Goal: Find specific page/section: Find specific page/section

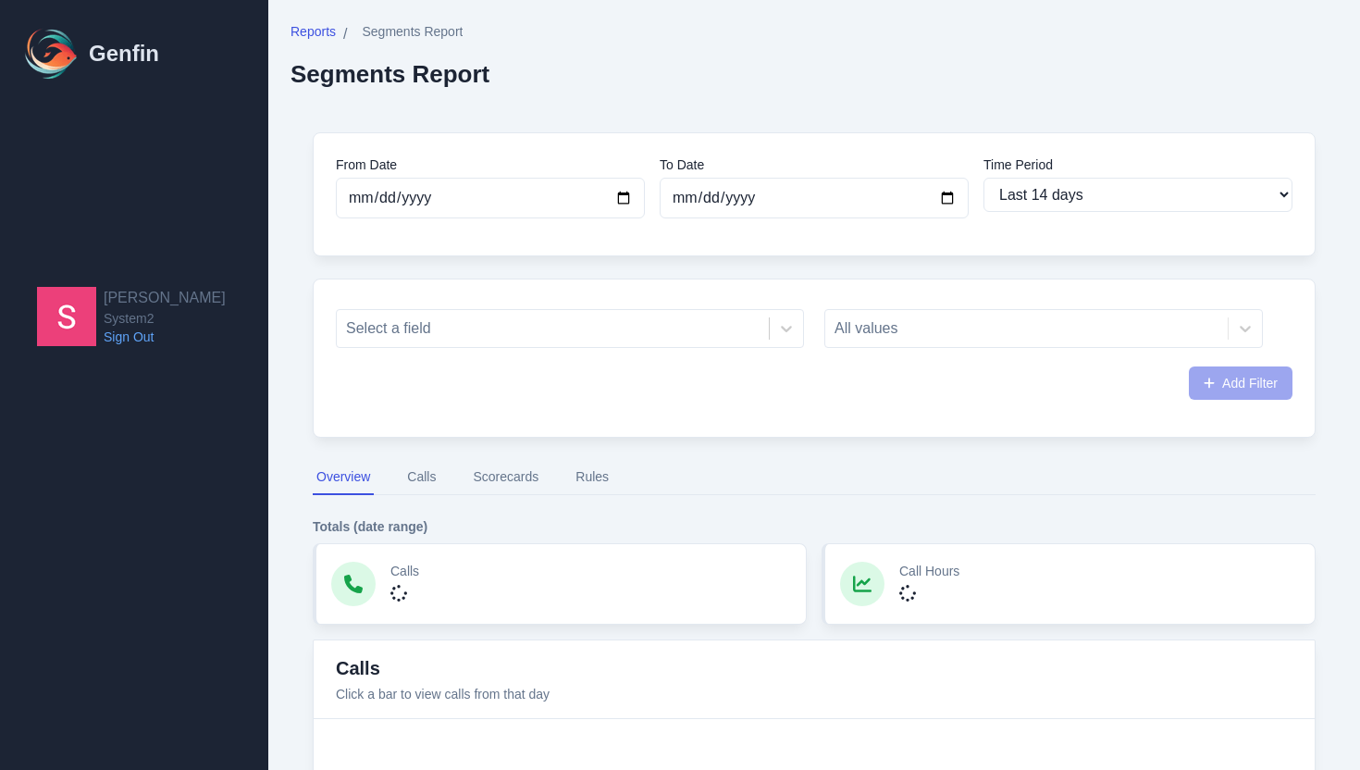
select select "14"
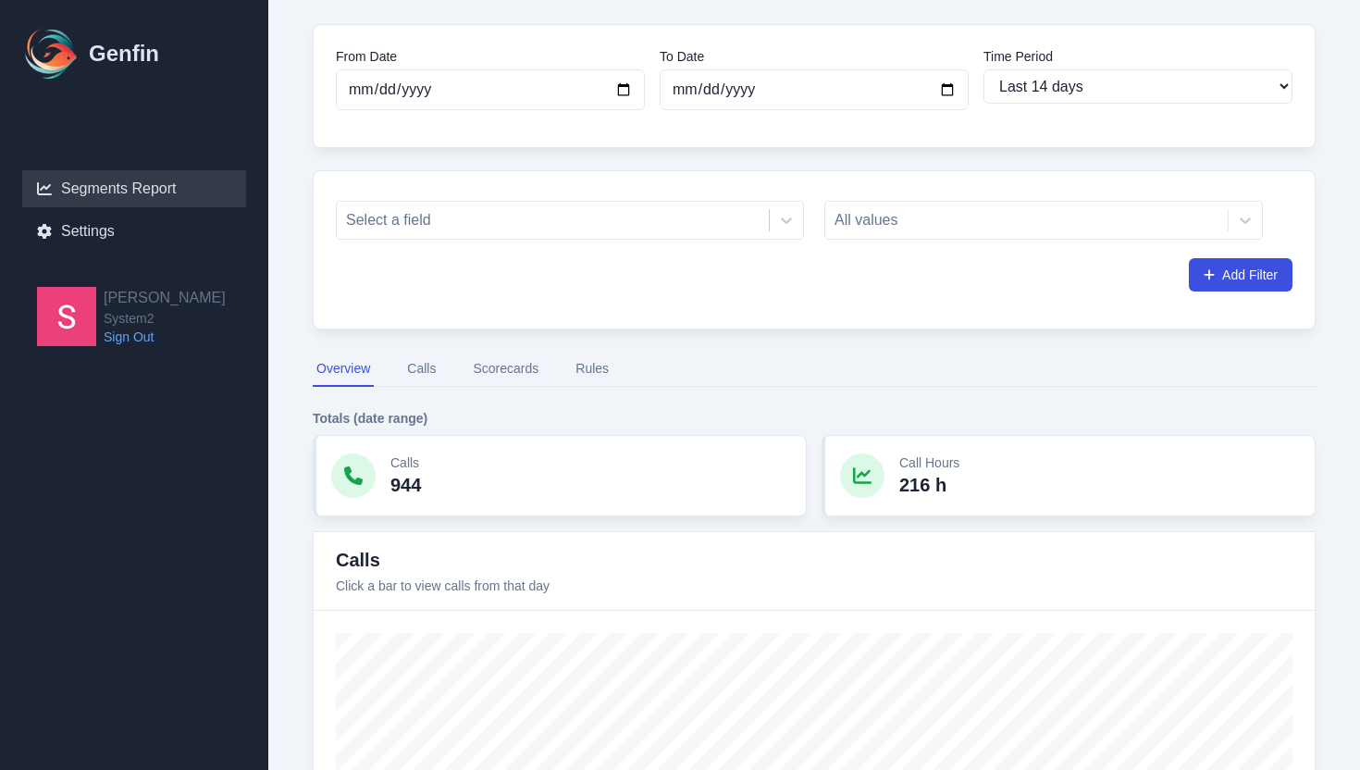
scroll to position [115, 0]
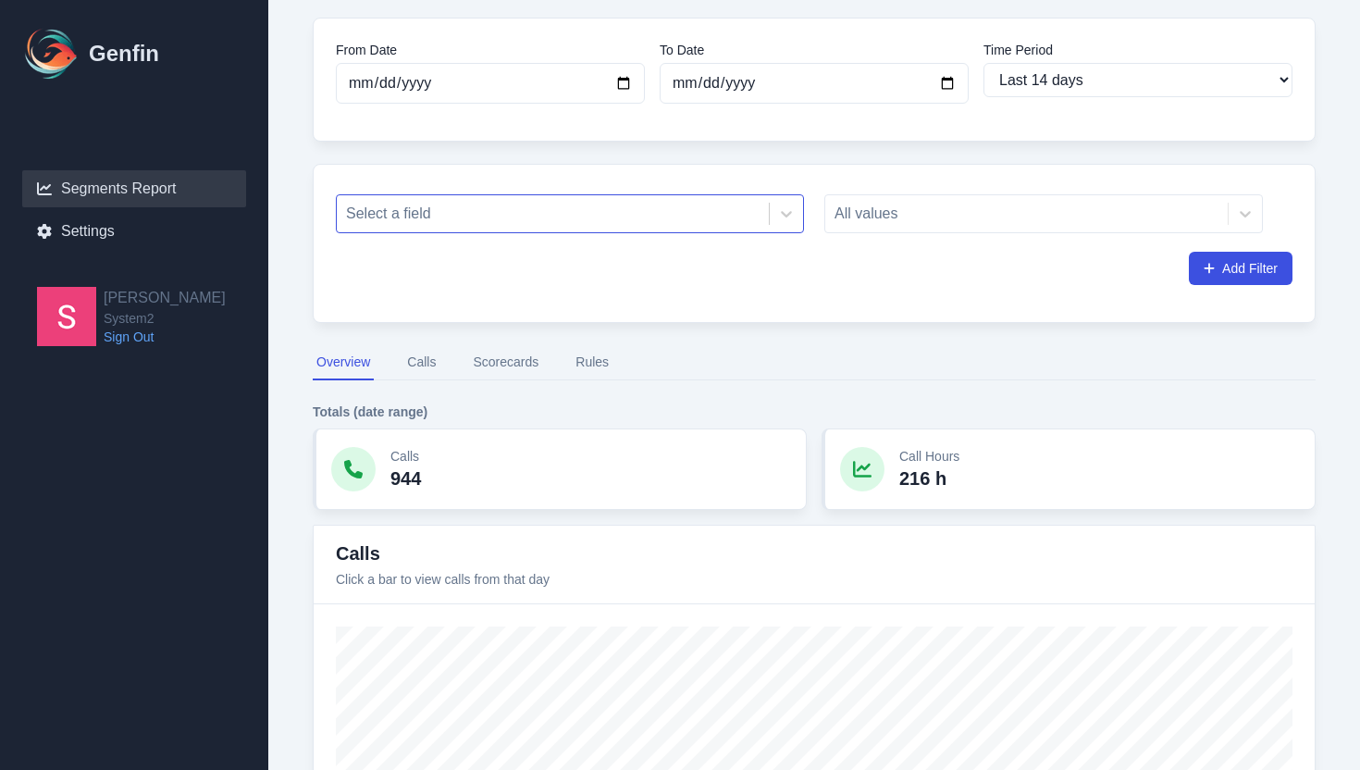
click at [605, 213] on div at bounding box center [553, 214] width 414 height 26
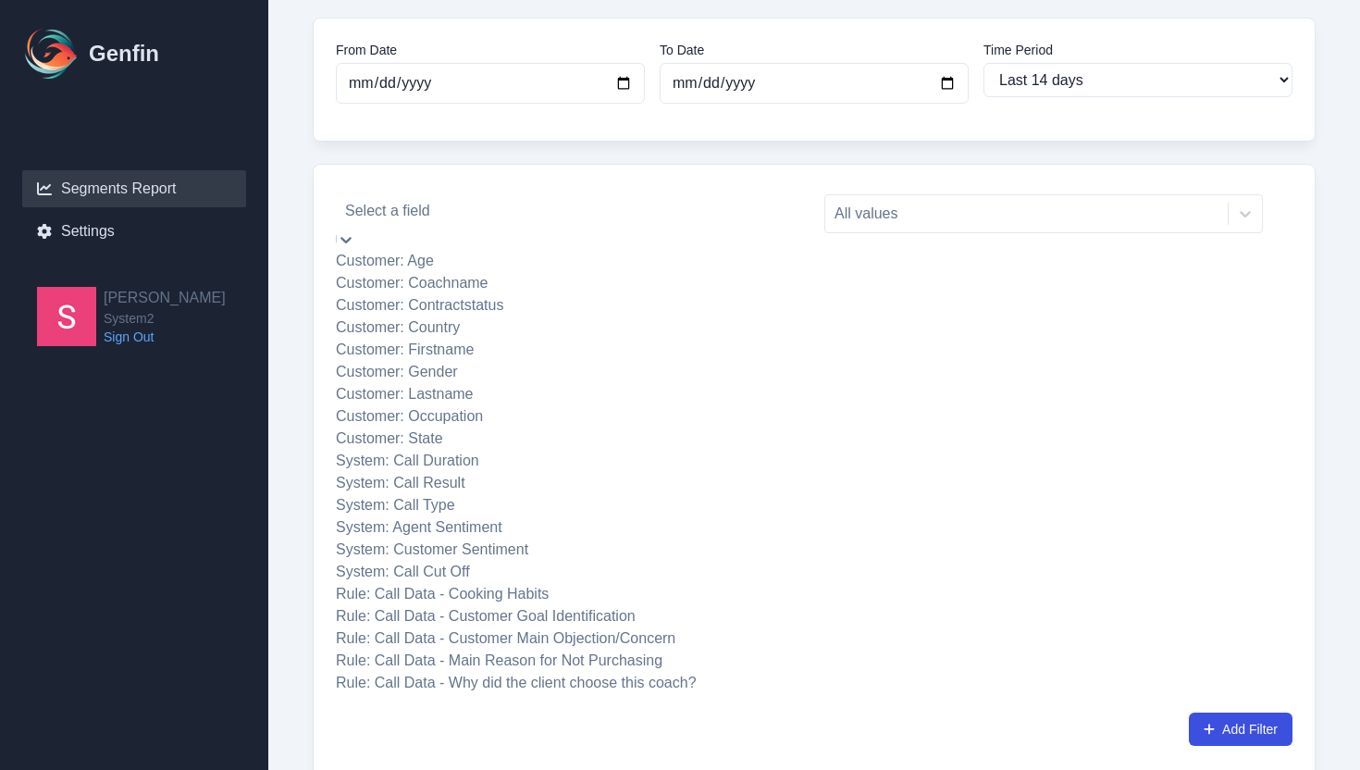
click at [568, 294] on div "Customer: Coachname" at bounding box center [570, 283] width 468 height 22
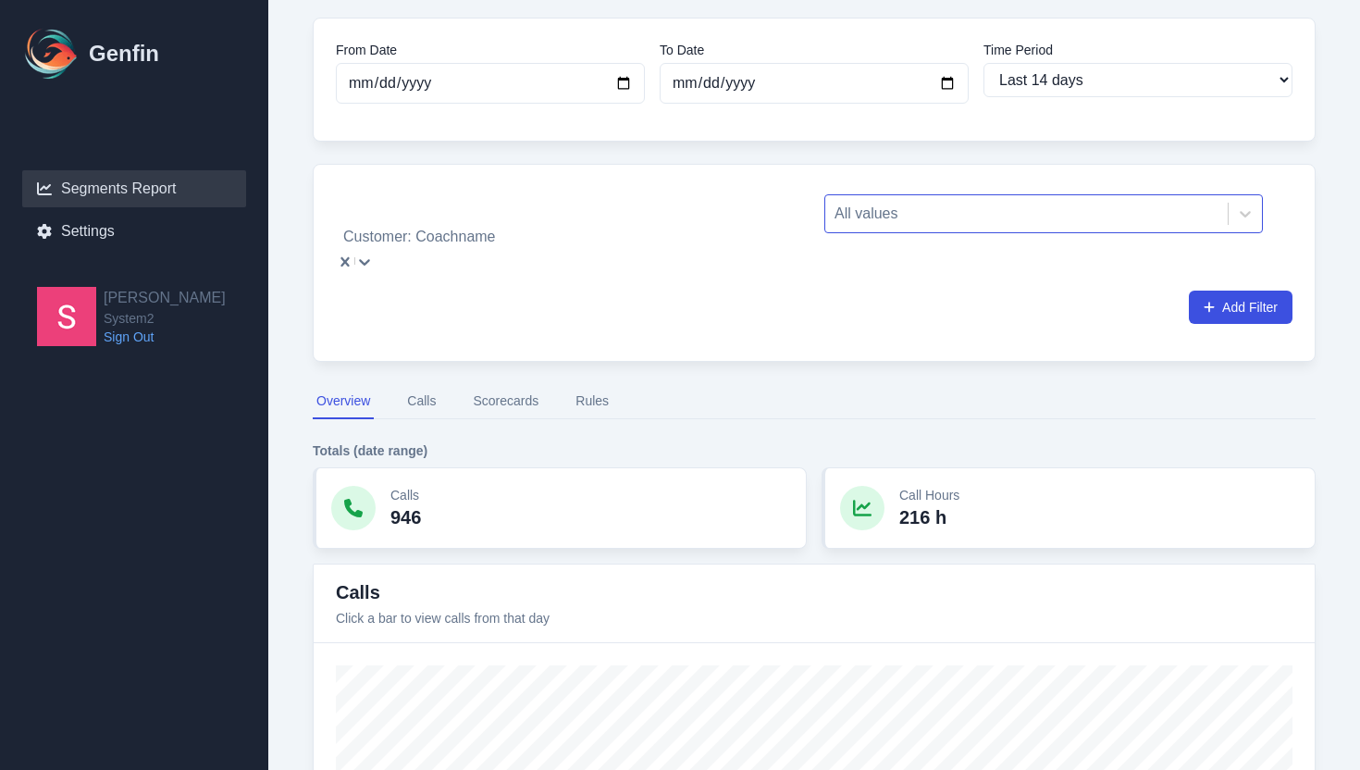
click at [896, 207] on div at bounding box center [1027, 214] width 384 height 26
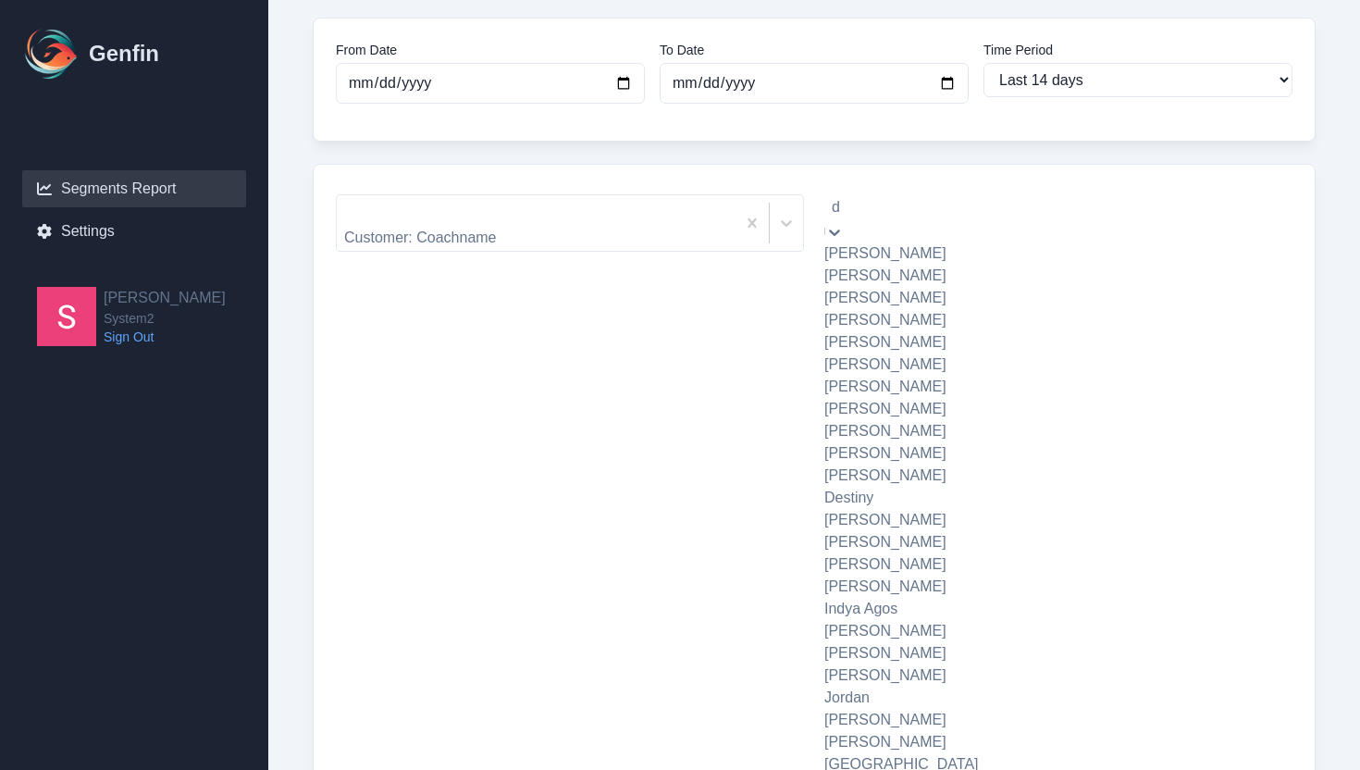
type input "da"
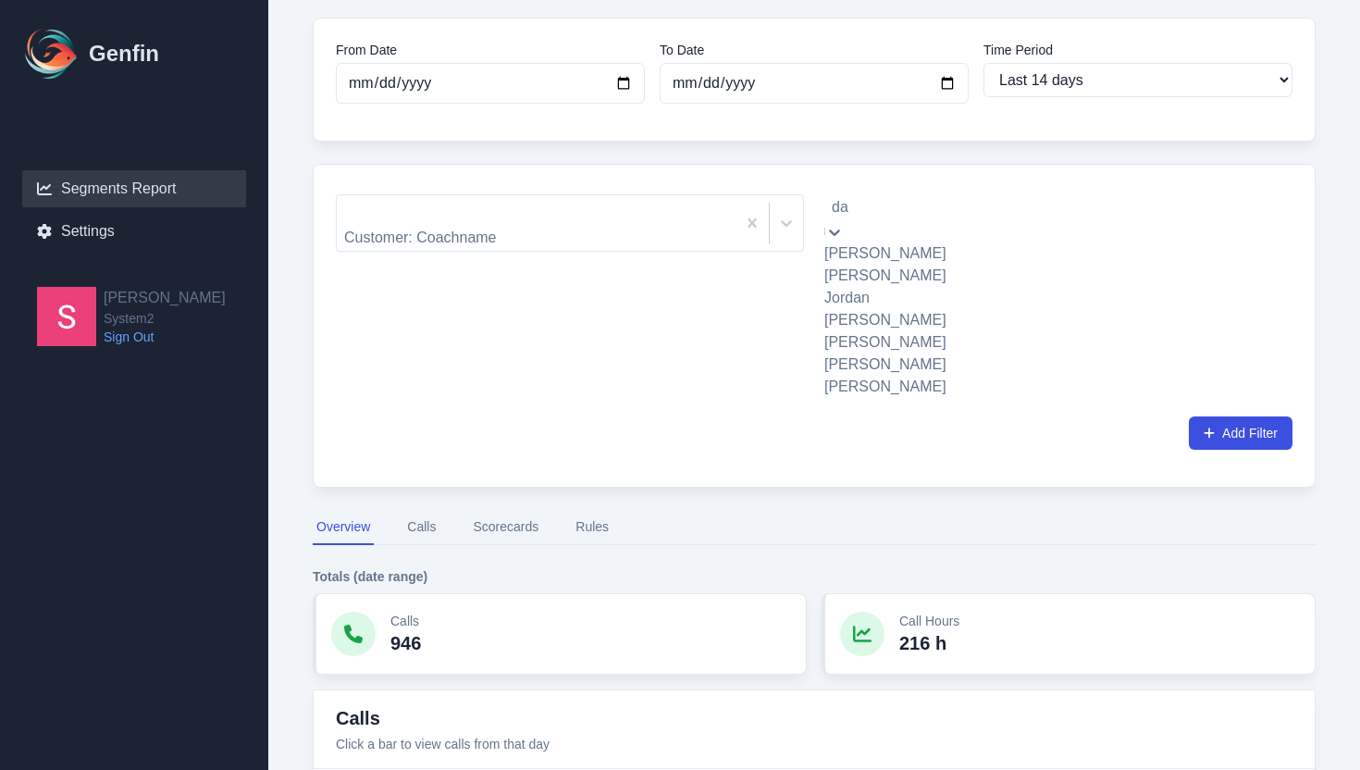
click at [915, 265] on div "[PERSON_NAME]" at bounding box center [1043, 253] width 439 height 22
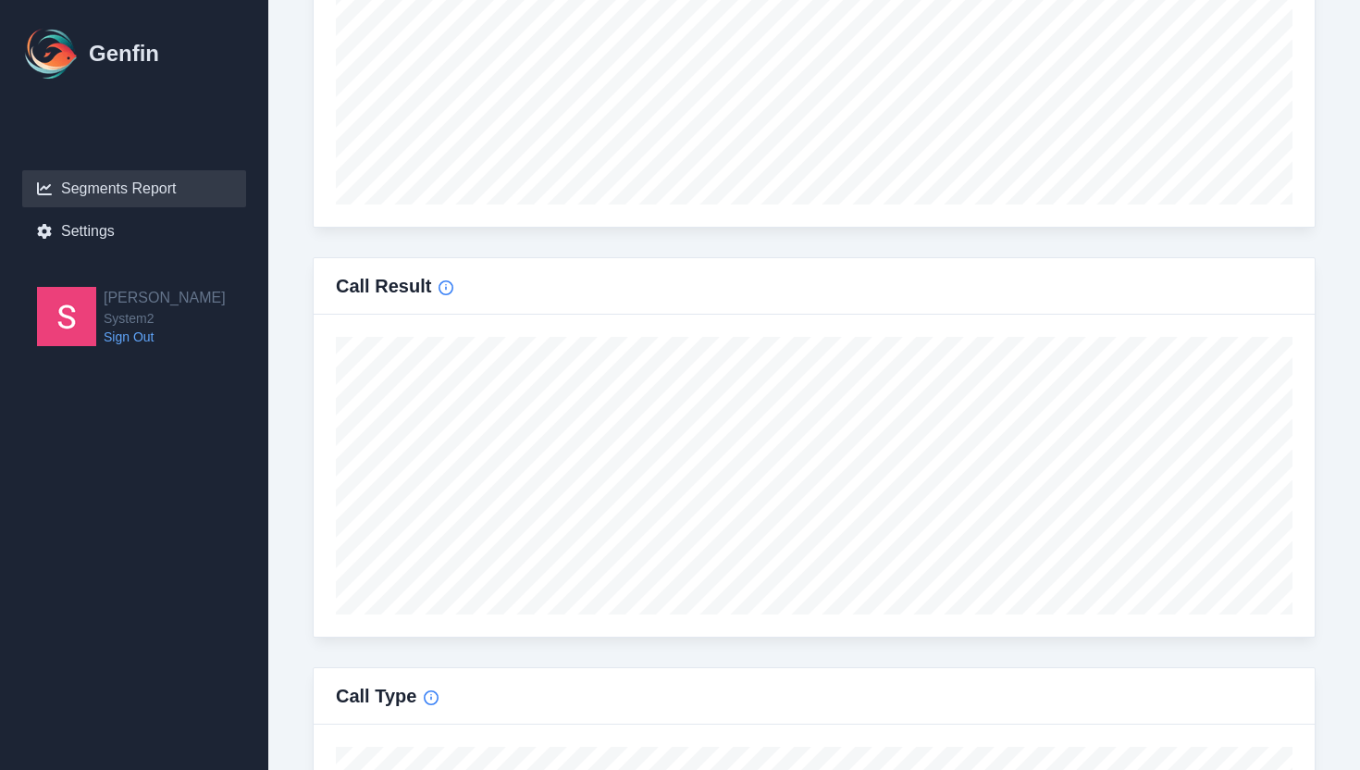
scroll to position [909, 0]
